Goal: Task Accomplishment & Management: Use online tool/utility

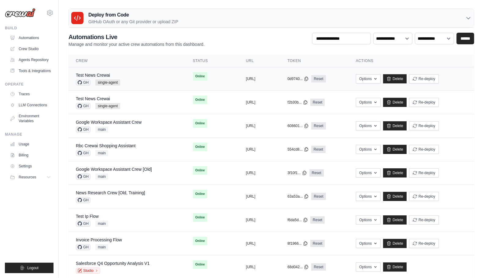
click at [144, 78] on div "Test News Crewai GH single-agent" at bounding box center [127, 78] width 102 height 13
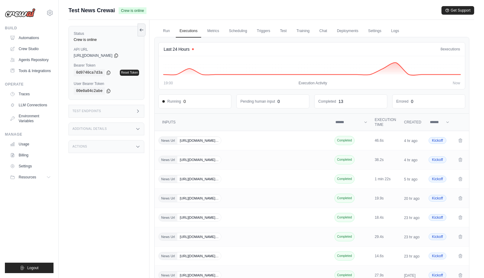
click at [140, 146] on icon at bounding box center [137, 146] width 5 height 5
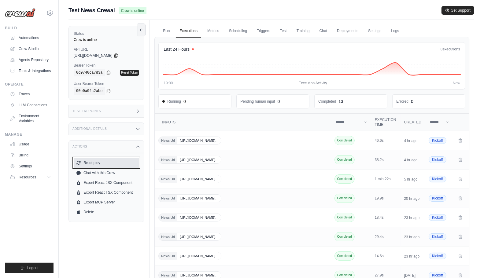
click at [104, 162] on button "Re-deploy" at bounding box center [106, 163] width 65 height 10
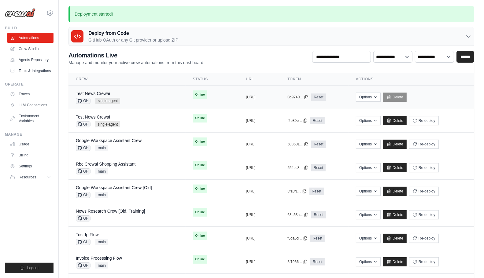
click at [117, 96] on div "Test News Crewai GH single-agent" at bounding box center [98, 96] width 44 height 13
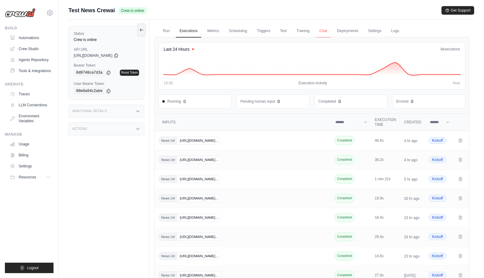
click at [322, 29] on link "Chat" at bounding box center [323, 31] width 15 height 13
click at [258, 140] on div "News Url https://www.bbc.com/news/articles/c9861edyjlno" at bounding box center [243, 141] width 170 height 8
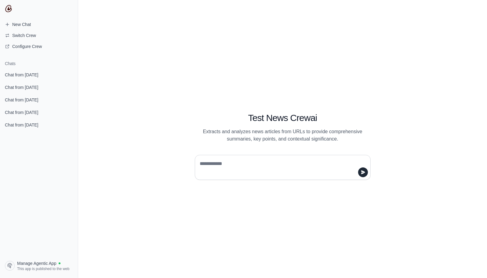
click at [243, 229] on div "Test News Crewai Extracts and analyzes news articles from URLs to provide compr…" at bounding box center [282, 139] width 409 height 278
click at [250, 162] on textarea at bounding box center [281, 167] width 164 height 17
type textarea "*****"
click at [36, 262] on span "Manage Agentic App" at bounding box center [36, 263] width 39 height 6
click at [27, 67] on section "Chats Chat from October 14 Chat from October 14 Chat from October 14 Chat from …" at bounding box center [39, 157] width 78 height 202
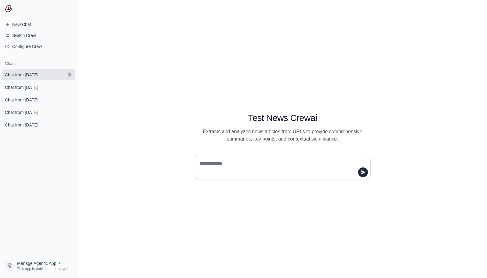
click at [32, 76] on span "Chat from October 14" at bounding box center [21, 75] width 33 height 6
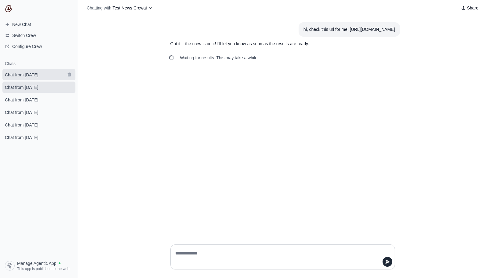
click at [38, 76] on span "Chat from October 15" at bounding box center [21, 75] width 33 height 6
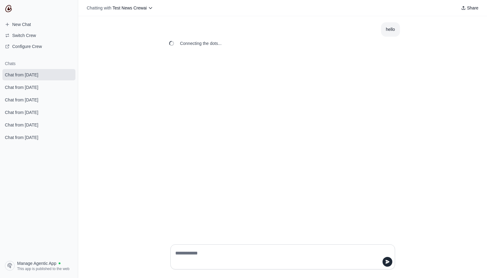
click at [142, 205] on div "hello Connecting the dots..." at bounding box center [282, 127] width 409 height 223
click at [217, 245] on div at bounding box center [283, 257] width 225 height 25
click at [61, 212] on section "Chats Chat from October 15 Chat from October 14 Chat from October 14 Chat from …" at bounding box center [39, 157] width 78 height 202
click at [135, 206] on div "hello Connecting the dots..." at bounding box center [282, 127] width 409 height 223
click at [199, 265] on textarea at bounding box center [281, 256] width 213 height 17
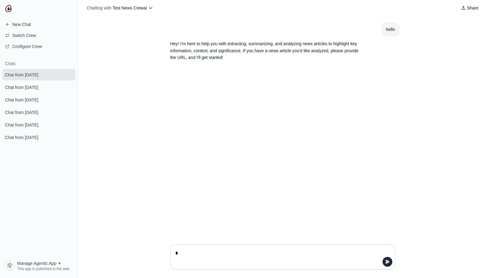
type textarea "**"
click at [134, 249] on div at bounding box center [282, 259] width 409 height 39
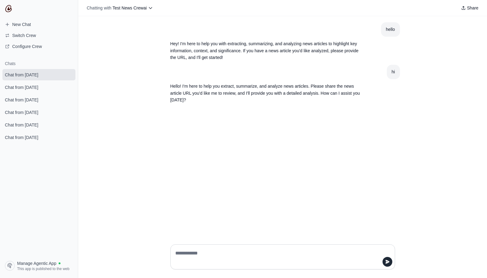
click at [231, 259] on textarea at bounding box center [281, 256] width 213 height 17
paste textarea "**********"
type textarea "**********"
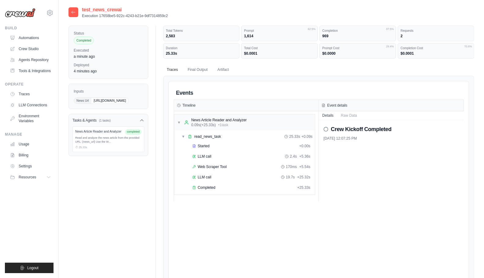
click at [213, 191] on div "Started + 0.00s LLM call 2.4s + 5.36s Web Scraper Tool 170ms + 5.54s LLM call 1…" at bounding box center [247, 168] width 136 height 52
click at [213, 190] on div "Completed + 25.33s" at bounding box center [251, 187] width 123 height 9
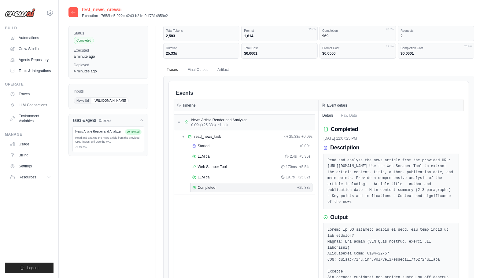
click at [74, 11] on icon at bounding box center [73, 12] width 5 height 5
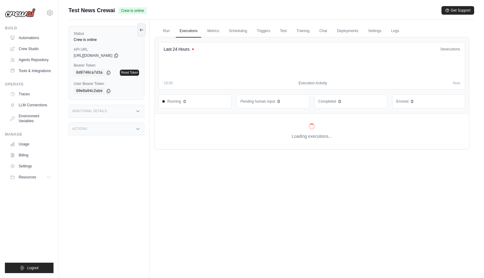
click at [135, 118] on div "Additional Details" at bounding box center [106, 111] width 76 height 13
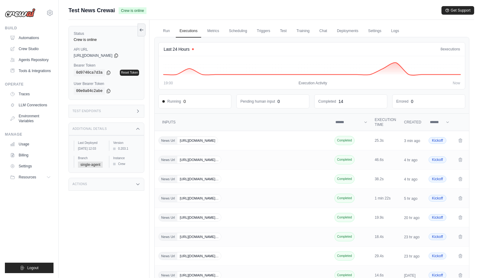
click at [35, 211] on ul "Build Automations Crew Studio Agents Repository Tools & Integrations" at bounding box center [29, 150] width 49 height 248
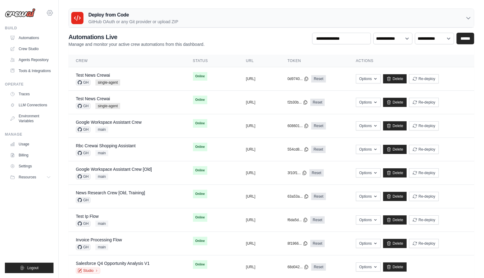
click at [52, 11] on icon at bounding box center [50, 12] width 6 height 5
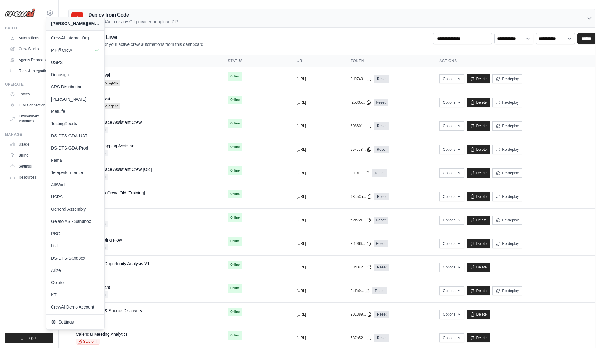
click at [259, 35] on div "**********" at bounding box center [331, 40] width 527 height 15
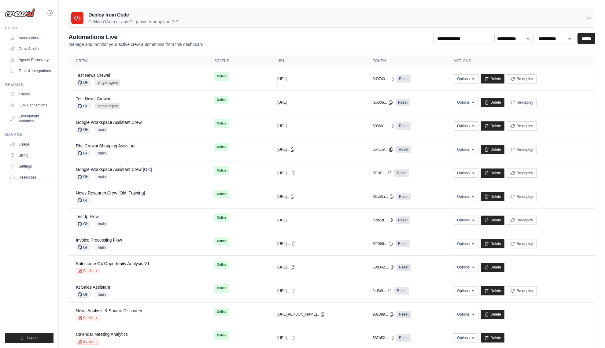
click at [52, 13] on icon at bounding box center [49, 12] width 7 height 7
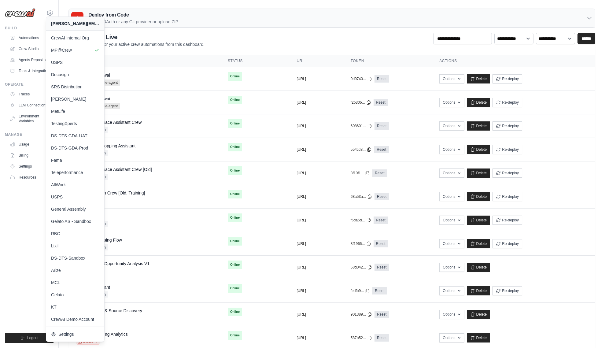
click at [16, 228] on ul "Build Automations Crew Studio Agents Repository Tools & Integrations" at bounding box center [29, 184] width 49 height 317
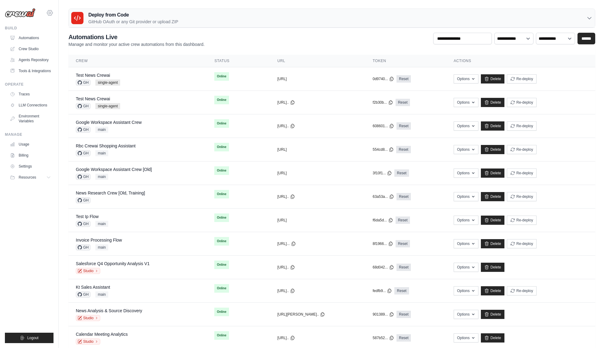
click at [52, 12] on icon at bounding box center [50, 12] width 6 height 5
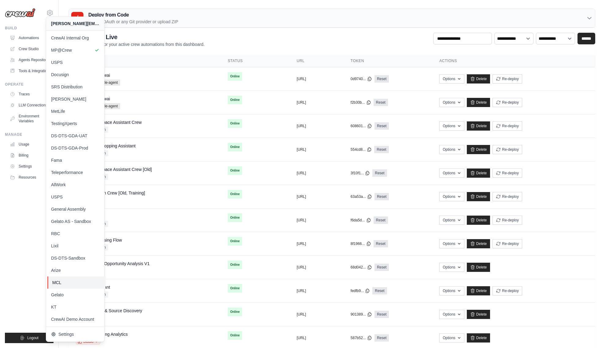
click at [64, 284] on span "MCL" at bounding box center [76, 282] width 48 height 6
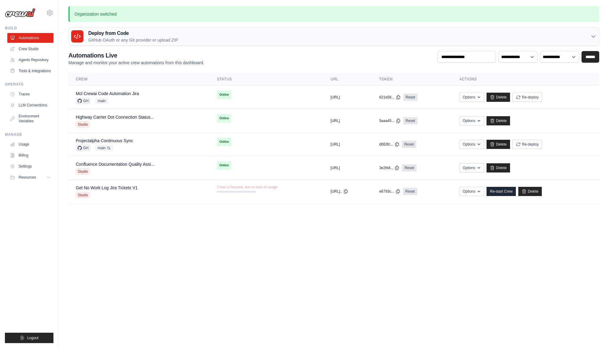
click at [243, 252] on body "mike@crewai.com CrewAI Internal Org MP@Crew USPS Docusign" at bounding box center [304, 174] width 609 height 348
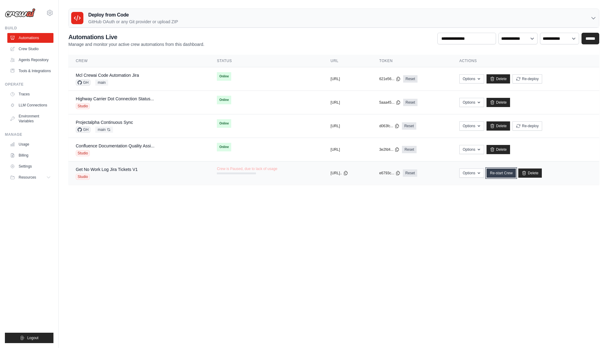
click at [516, 175] on link "Re-start Crew" at bounding box center [501, 172] width 29 height 9
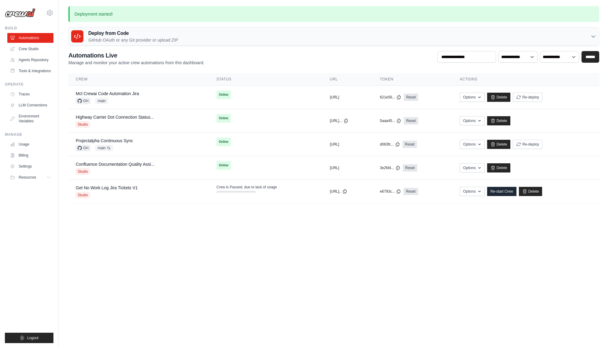
click at [253, 244] on body "[PERSON_NAME][EMAIL_ADDRESS][DOMAIN_NAME] CrewAI Internal Org MP@Crew USPS Docu…" at bounding box center [304, 174] width 609 height 348
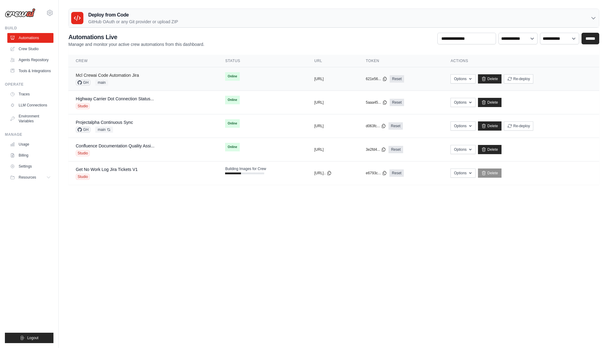
click at [123, 77] on link "Mcl Crewai Code Automation Jira" at bounding box center [107, 75] width 63 height 5
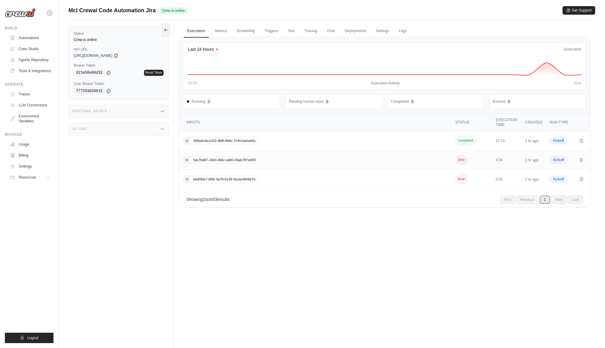
click at [110, 178] on div "Status Crew is online API URL copied [URL][DOMAIN_NAME] Bearer Token copied 621…" at bounding box center [120, 194] width 105 height 348
click at [406, 28] on link "Logs" at bounding box center [402, 31] width 15 height 13
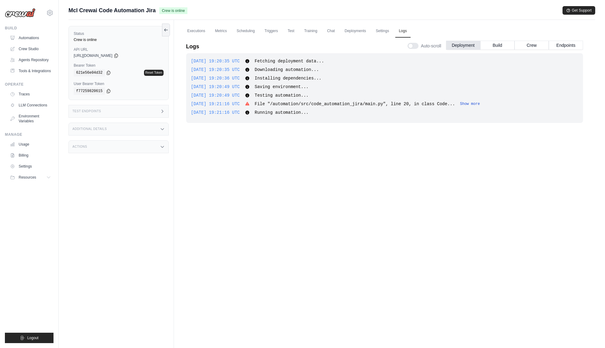
click at [480, 105] on button "Show more" at bounding box center [470, 103] width 20 height 5
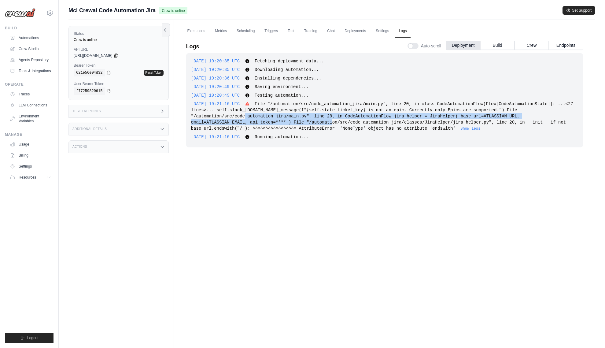
drag, startPoint x: 249, startPoint y: 117, endPoint x: 337, endPoint y: 123, distance: 88.3
click at [337, 123] on span "File "/automation/src/code_automation_jira/main.py", line 20, in class CodeAuto…" at bounding box center [382, 115] width 382 height 29
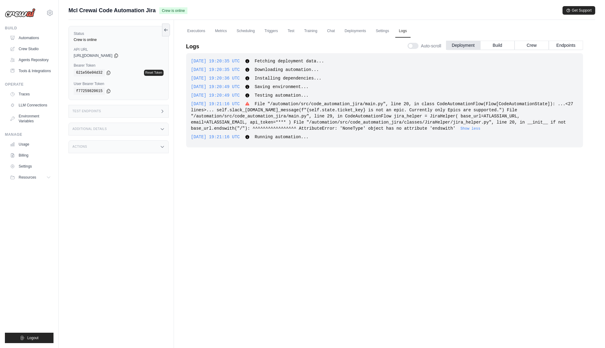
click at [372, 126] on span "File "/automation/src/code_automation_jira/main.py", line 20, in class CodeAuto…" at bounding box center [382, 115] width 382 height 29
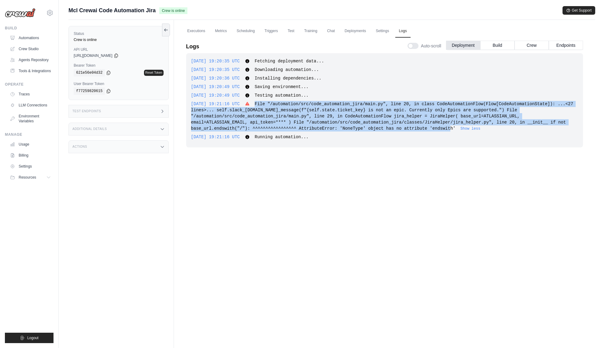
drag, startPoint x: 456, startPoint y: 128, endPoint x: 265, endPoint y: 103, distance: 192.4
click at [265, 103] on span "File "/automation/src/code_automation_jira/main.py", line 20, in class CodeAuto…" at bounding box center [382, 115] width 382 height 29
copy span "File "/automation/src/code_automation_jira/main.py", line 20, in class CodeAuto…"
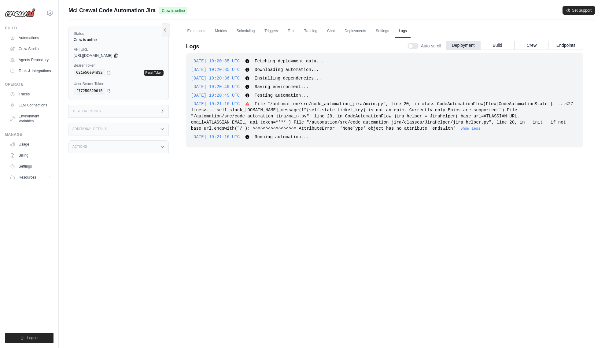
click at [286, 210] on div "[DATE] 19:20:35 UTC Fetching deployment data... Show more Show less [DATE] 19:2…" at bounding box center [384, 190] width 397 height 274
click at [447, 169] on div "[DATE] 19:20:35 UTC Fetching deployment data... Show more Show less [DATE] 19:2…" at bounding box center [384, 190] width 397 height 274
